Goal: Information Seeking & Learning: Learn about a topic

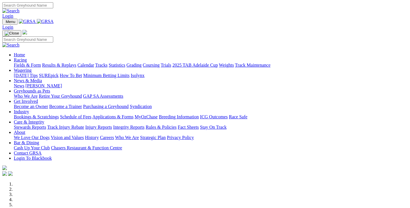
click at [94, 63] on link "Calendar" at bounding box center [85, 65] width 17 height 5
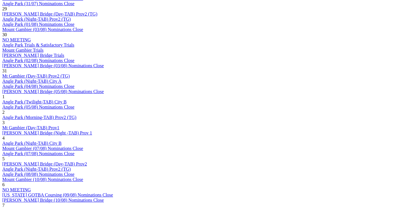
scroll to position [374, 0]
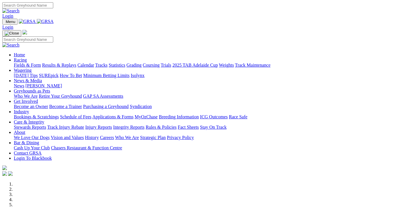
click at [27, 58] on link "Racing" at bounding box center [20, 60] width 13 height 5
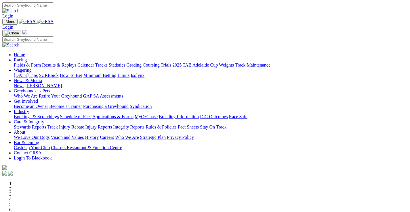
click at [27, 58] on link "Racing" at bounding box center [20, 60] width 13 height 5
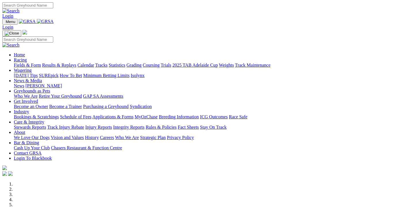
click at [94, 63] on link "Calendar" at bounding box center [85, 65] width 17 height 5
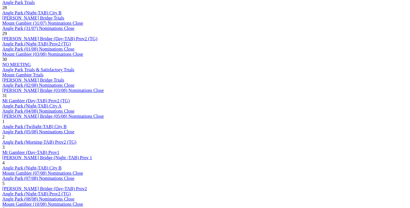
scroll to position [345, 0]
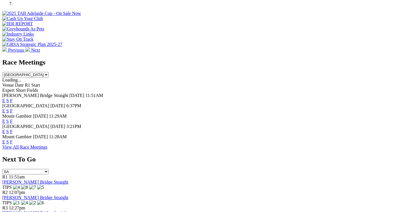
scroll to position [230, 0]
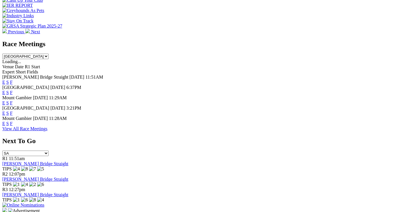
click at [47, 131] on link "View All Race Meetings" at bounding box center [24, 129] width 45 height 5
